Goal: Use online tool/utility: Utilize a website feature to perform a specific function

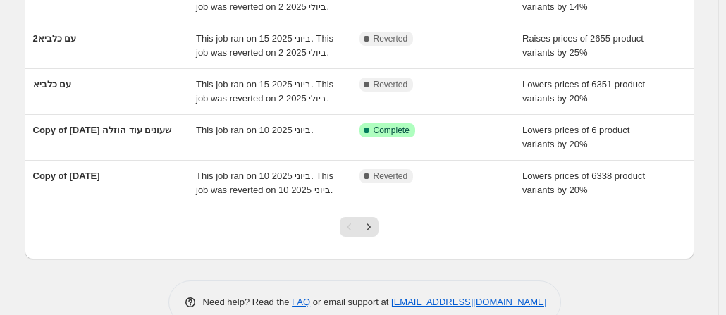
scroll to position [282, 0]
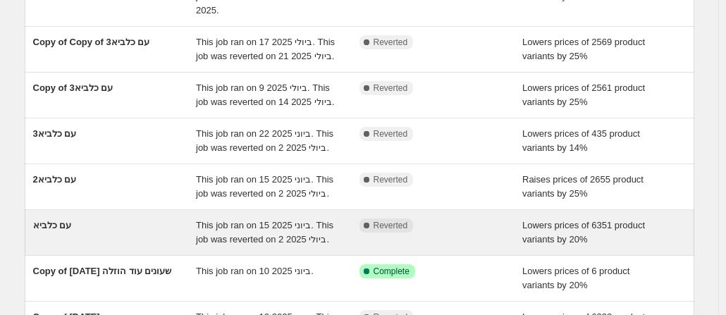
click at [164, 232] on div "עם כלביא" at bounding box center [114, 232] width 163 height 28
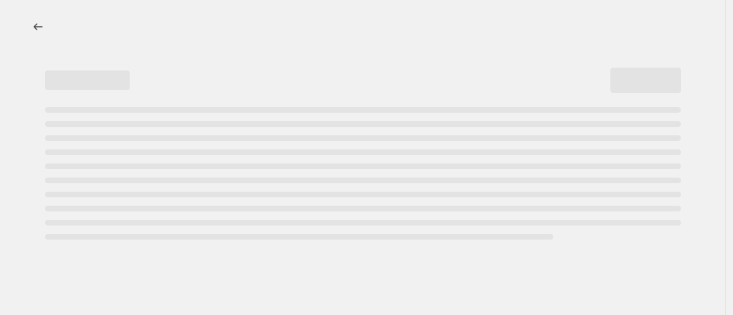
select select "percentage"
select select "no_change"
select select "collection"
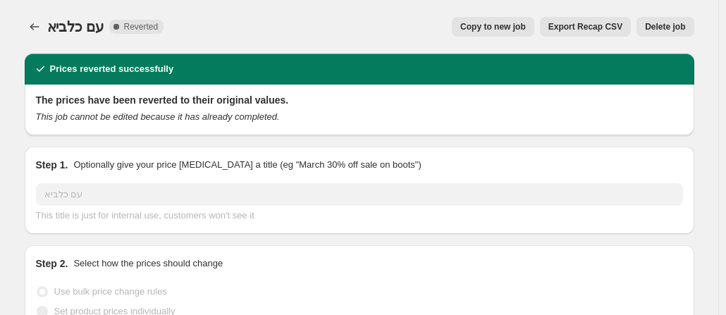
click at [503, 23] on span "Copy to new job" at bounding box center [493, 26] width 66 height 11
select select "percentage"
select select "no_change"
select select "collection"
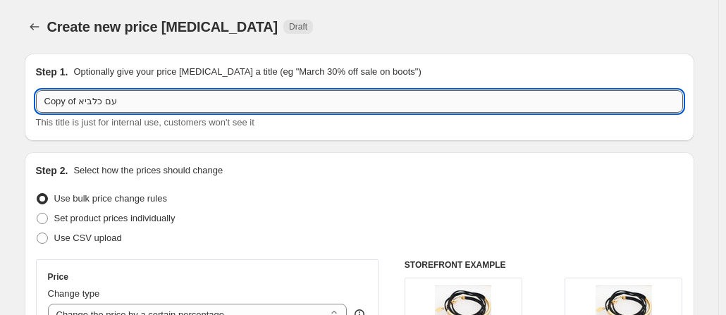
click at [144, 100] on input "Copy of עם כלביא" at bounding box center [359, 101] width 647 height 23
click at [143, 100] on input "Copy of עם כלביא" at bounding box center [359, 101] width 647 height 23
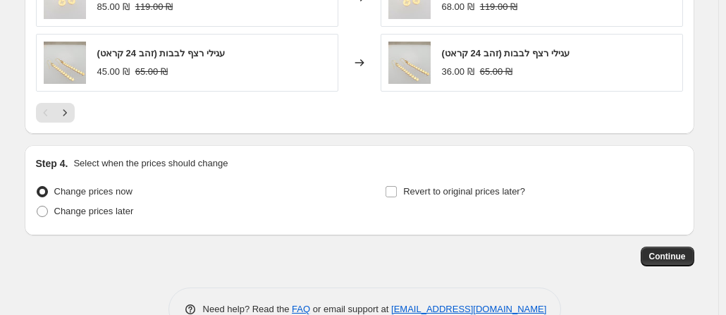
scroll to position [1248, 0]
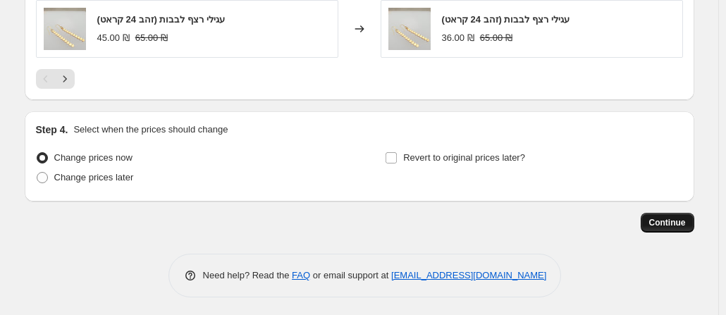
type input "חגים תשרי"
click at [667, 222] on span "Continue" at bounding box center [667, 222] width 37 height 11
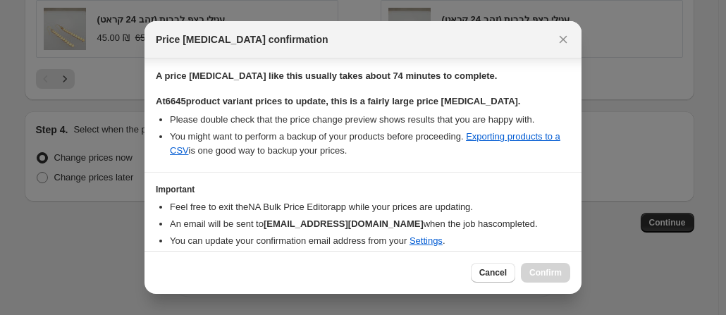
scroll to position [266, 0]
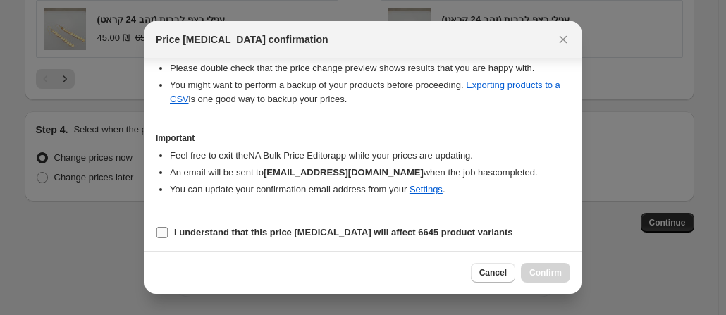
click at [163, 229] on input "I understand that this price [MEDICAL_DATA] will affect 6645 product variants" at bounding box center [161, 232] width 11 height 11
checkbox input "true"
click at [557, 271] on span "Confirm" at bounding box center [545, 272] width 32 height 11
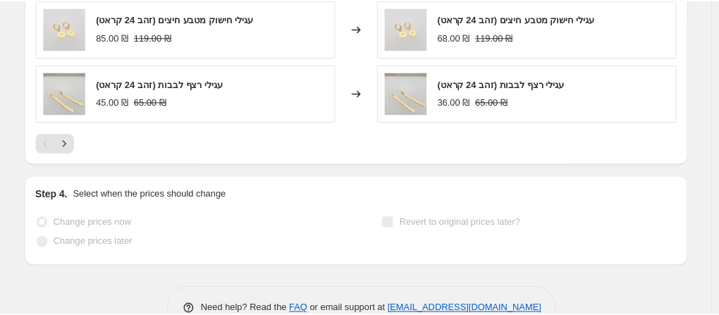
scroll to position [1285, 0]
